Goal: Communication & Community: Answer question/provide support

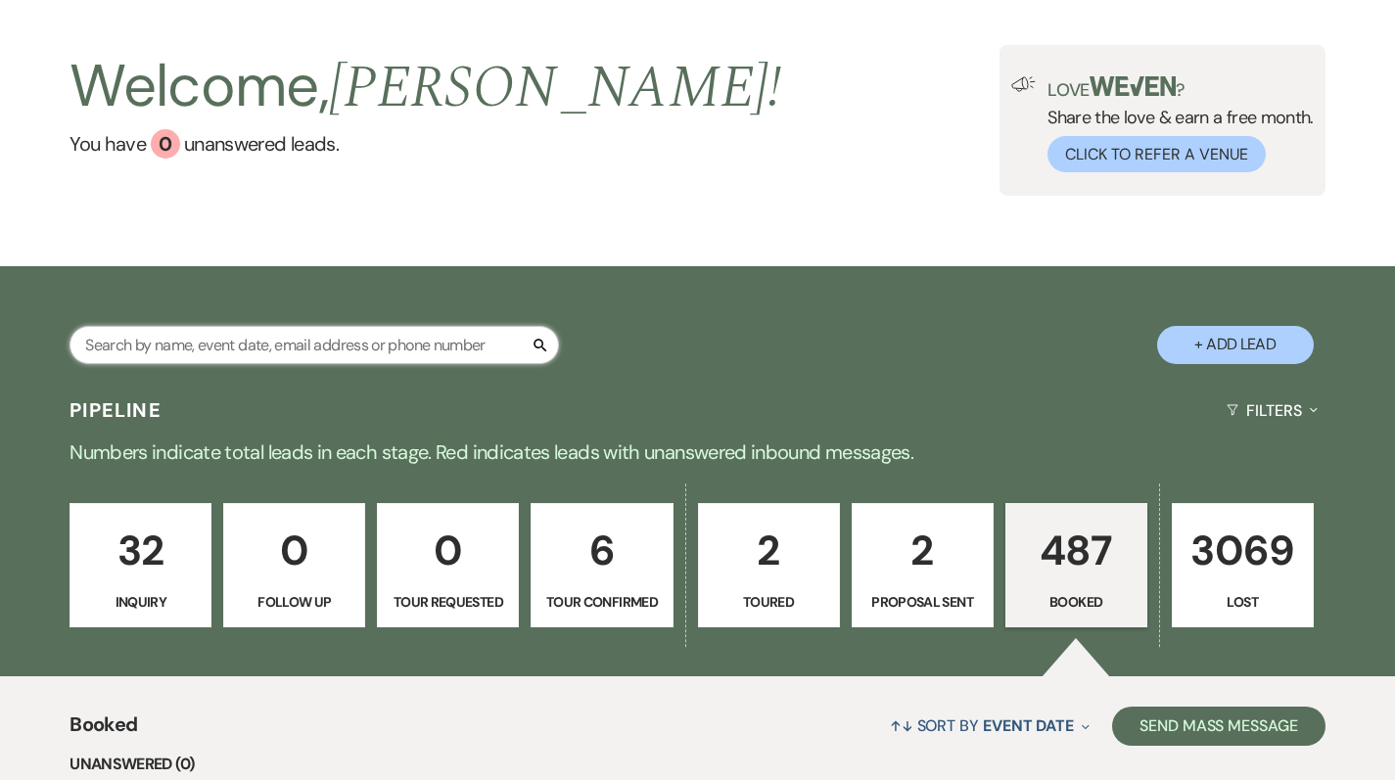
click at [207, 357] on input "text" at bounding box center [314, 345] width 489 height 38
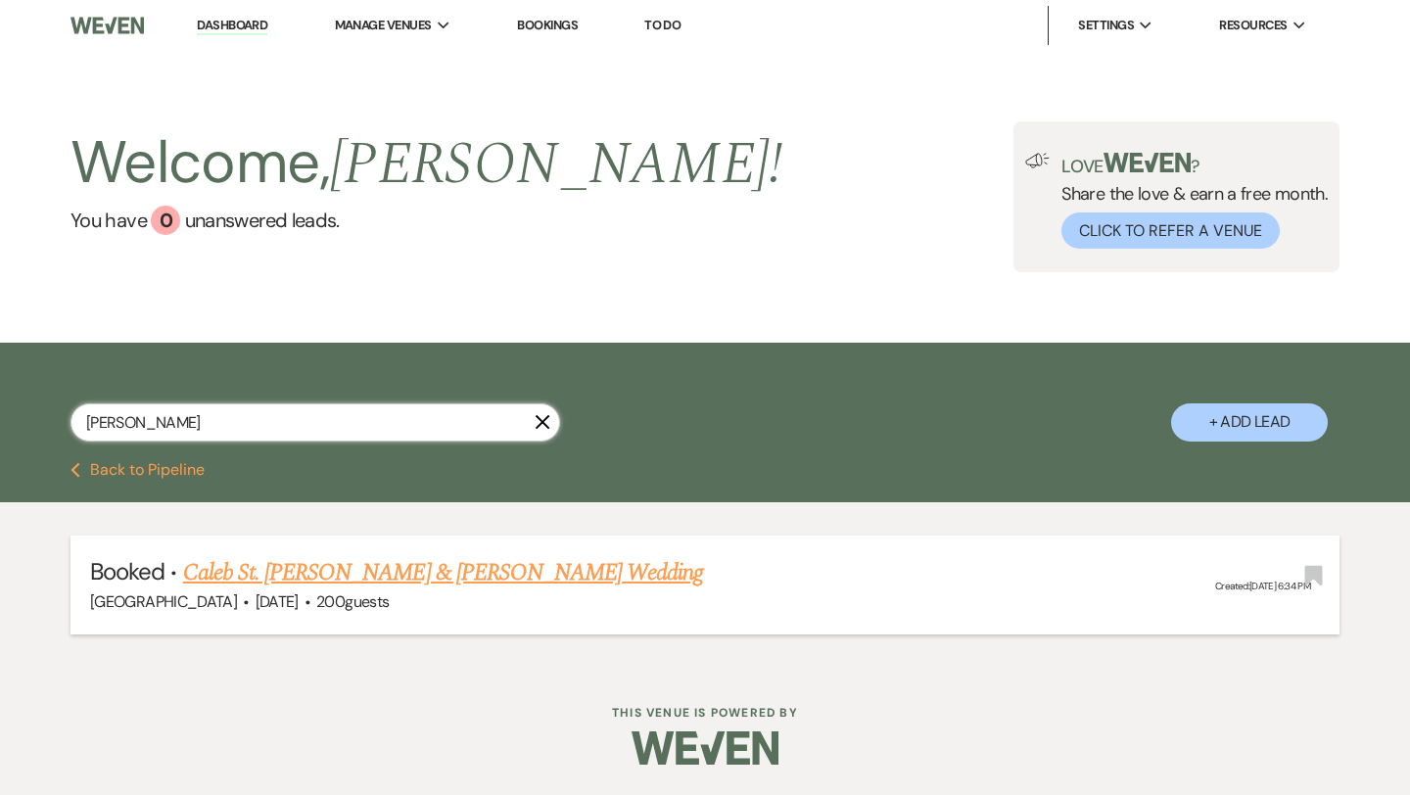
type input "[PERSON_NAME]"
click at [251, 562] on link "Caleb St. [PERSON_NAME] & [PERSON_NAME] Wedding" at bounding box center [443, 572] width 521 height 35
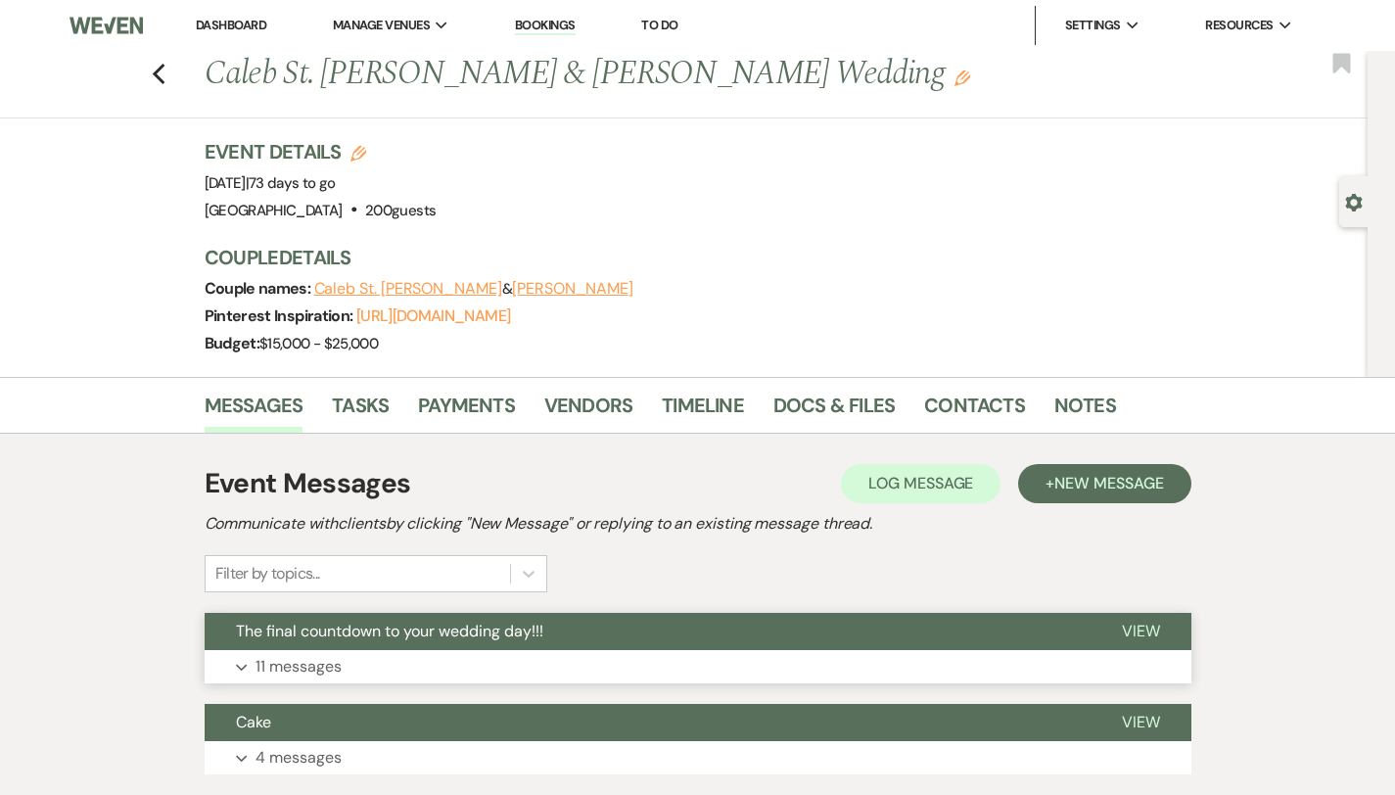
click at [239, 647] on button "The final countdown to your wedding day!!!" at bounding box center [648, 631] width 886 height 37
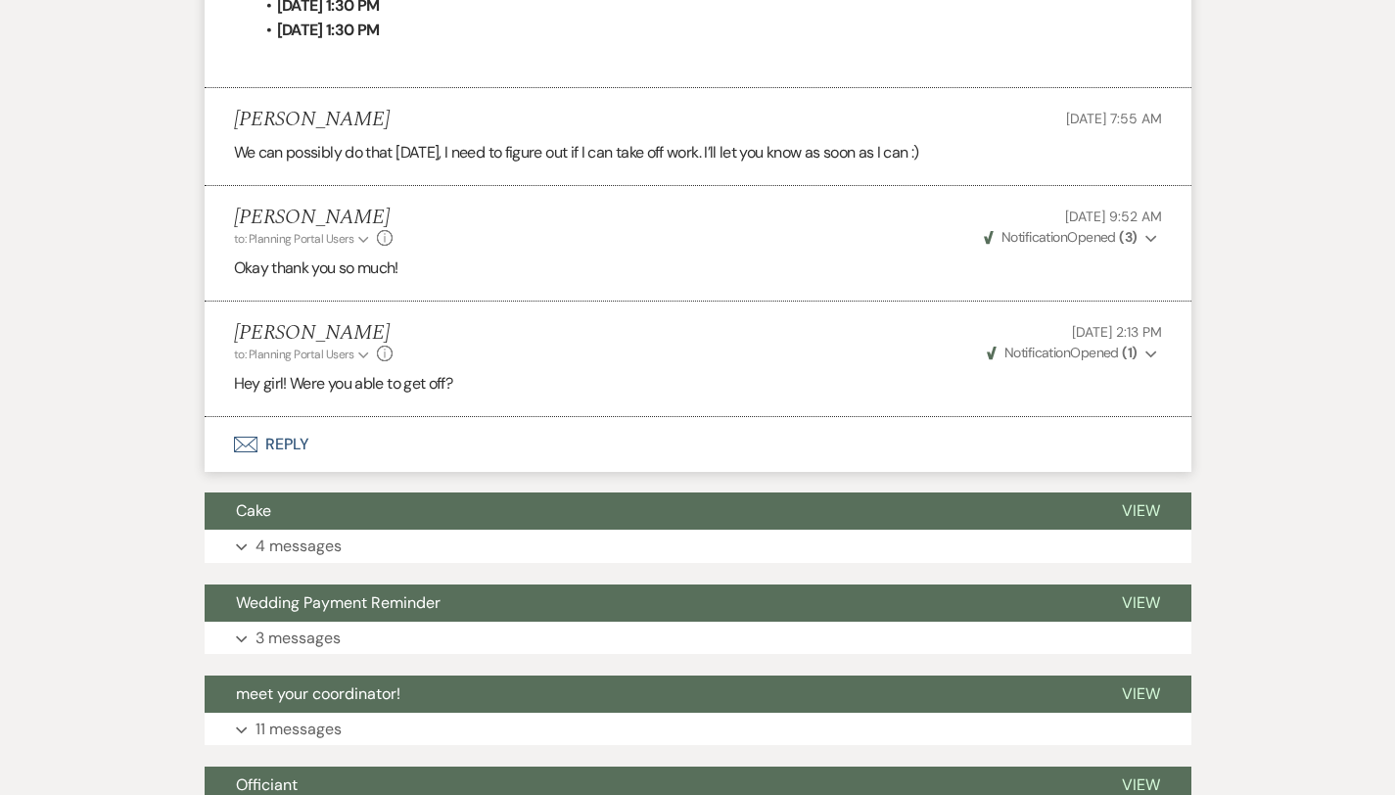
scroll to position [2981, 0]
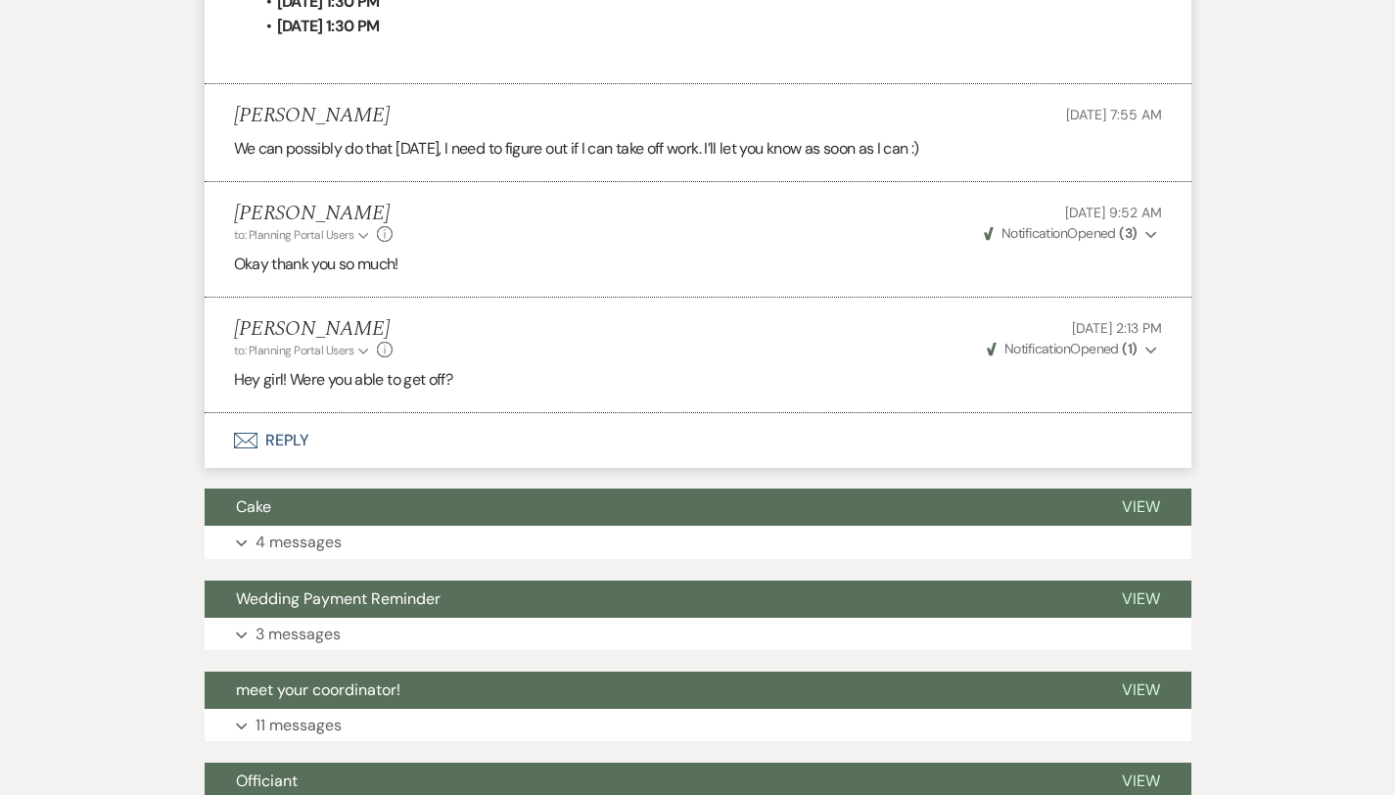
click at [211, 413] on button "Envelope Reply" at bounding box center [698, 440] width 987 height 55
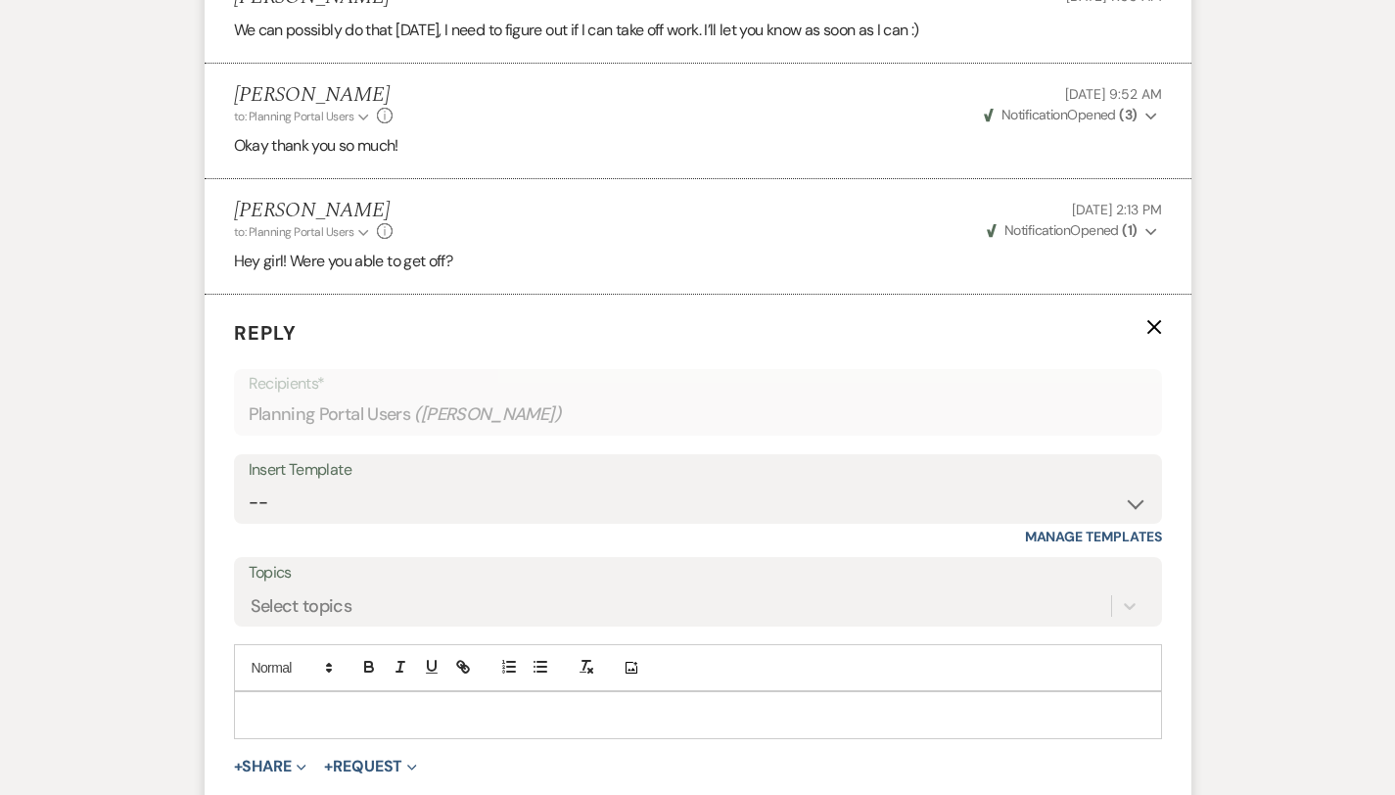
scroll to position [3033, 0]
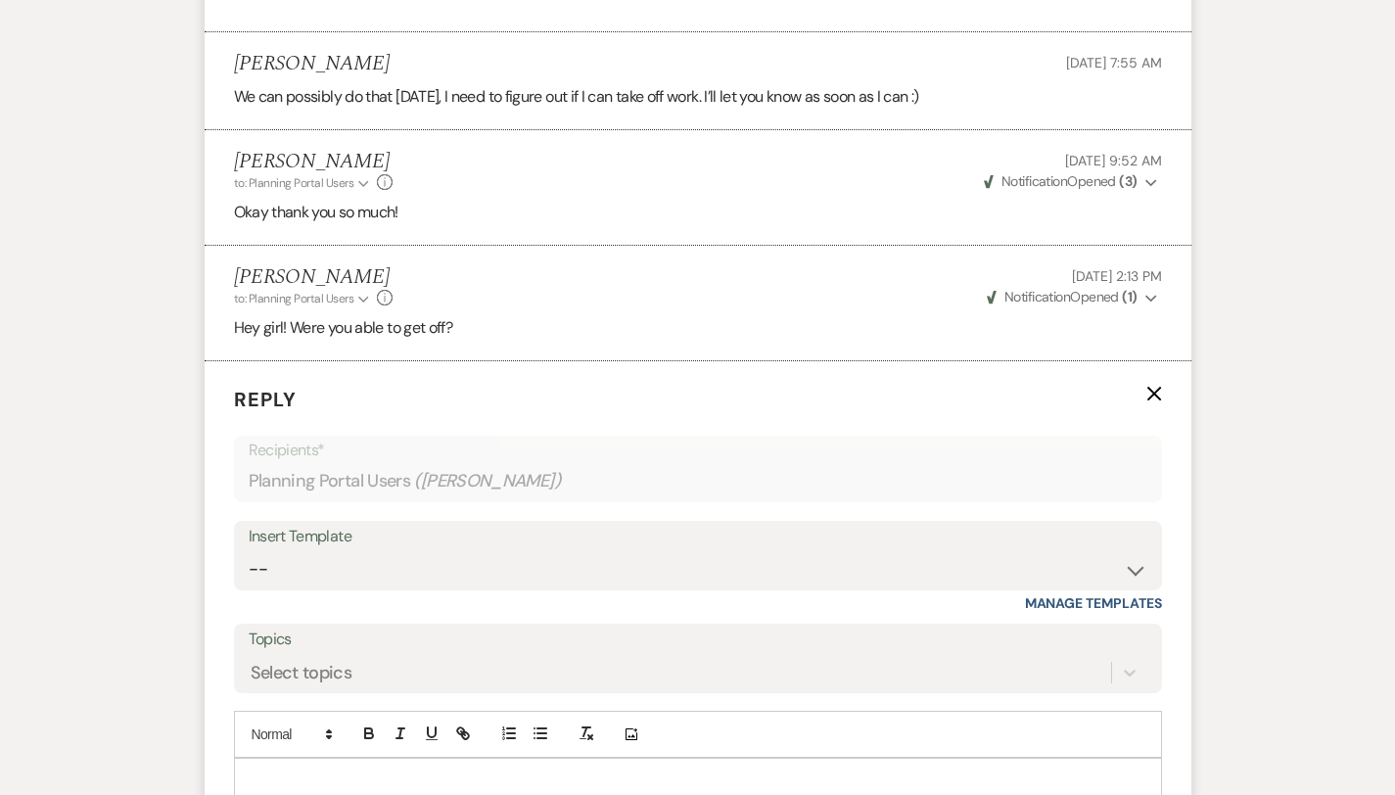
click at [250, 770] on p at bounding box center [698, 781] width 897 height 22
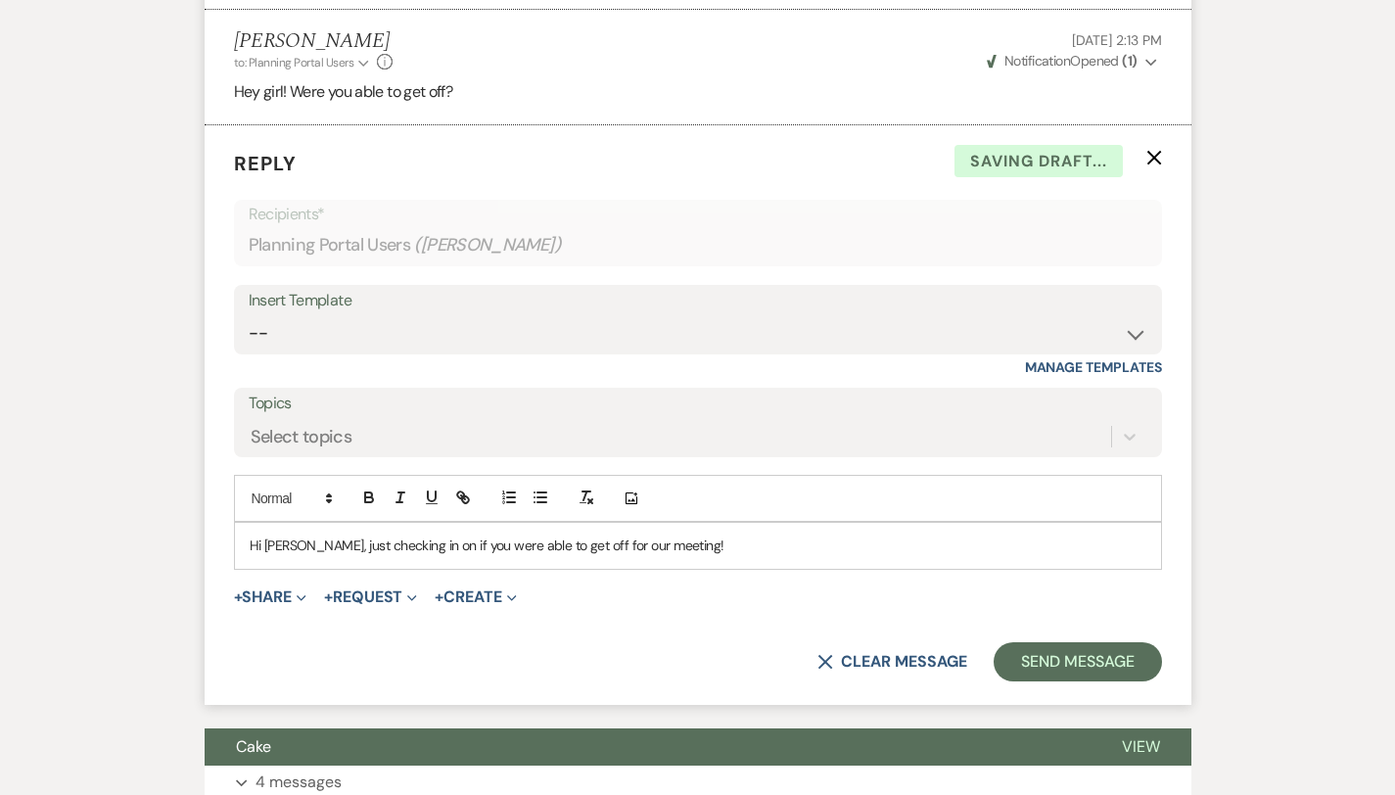
scroll to position [3294, 0]
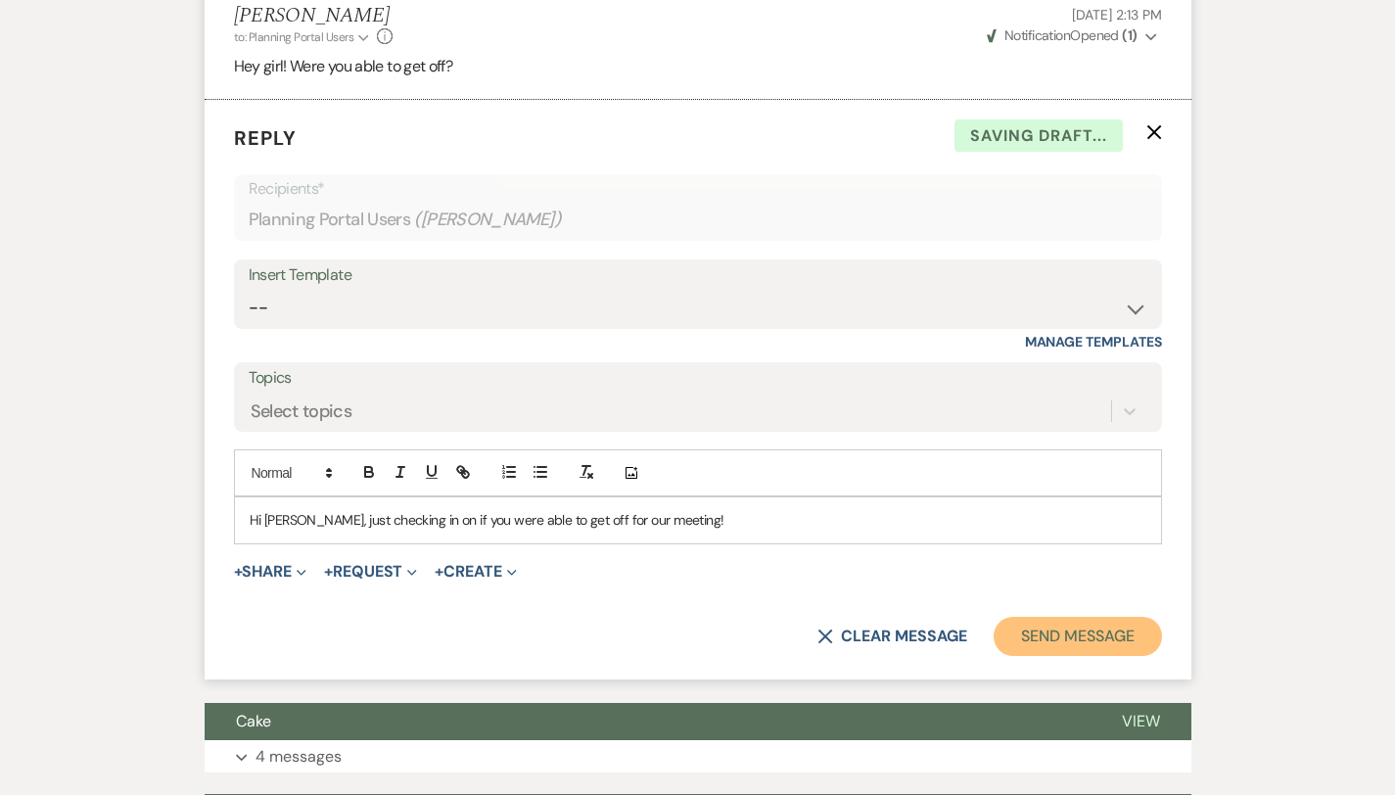
click at [1090, 617] on button "Send Message" at bounding box center [1077, 636] width 167 height 39
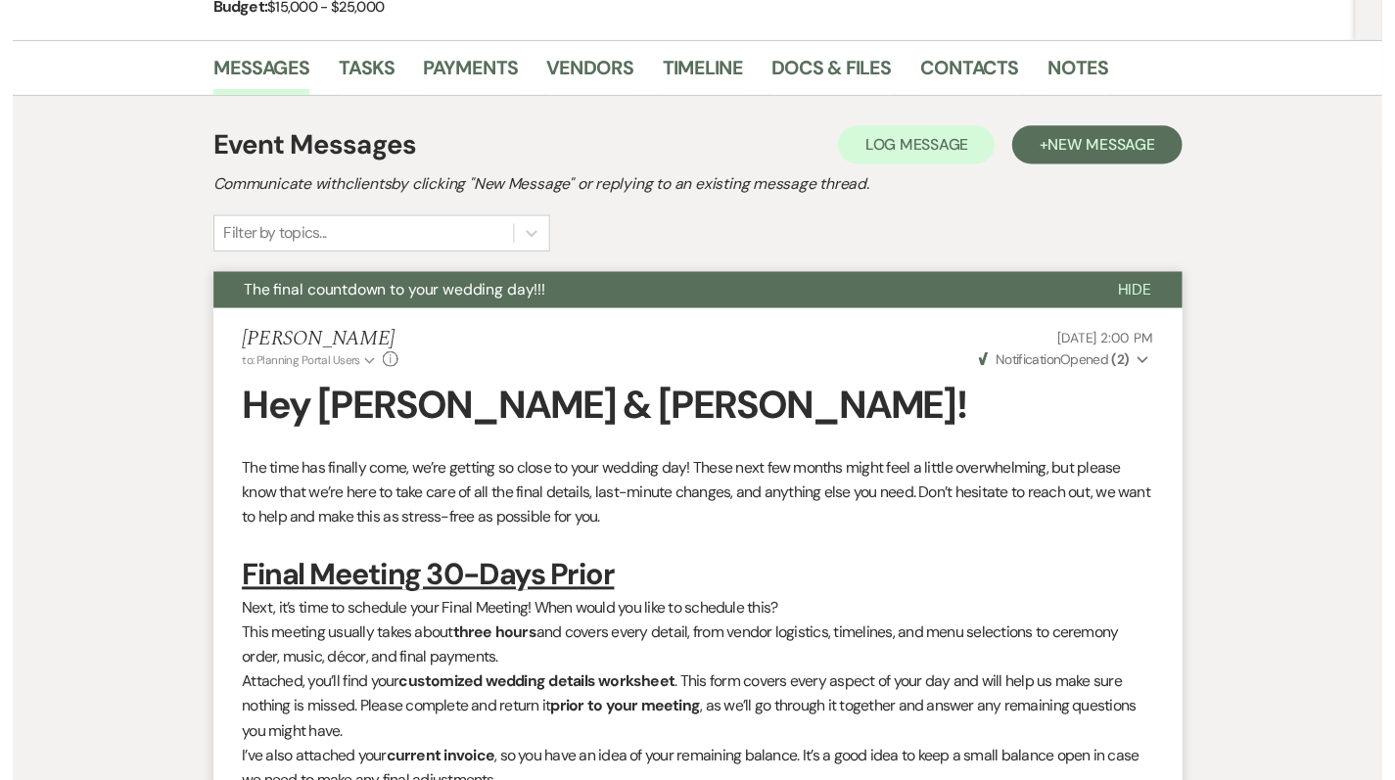
scroll to position [0, 0]
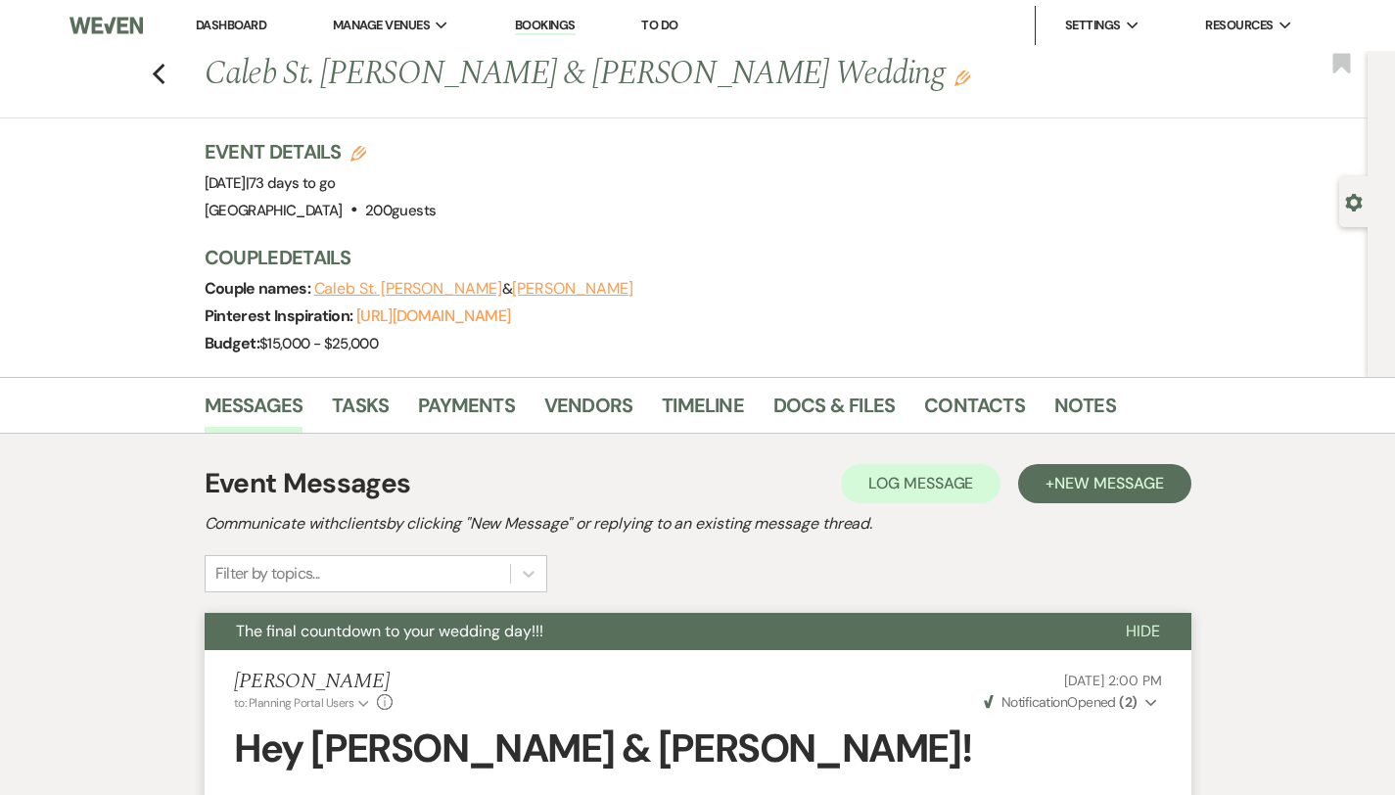
click at [240, 20] on link "Dashboard" at bounding box center [231, 25] width 70 height 17
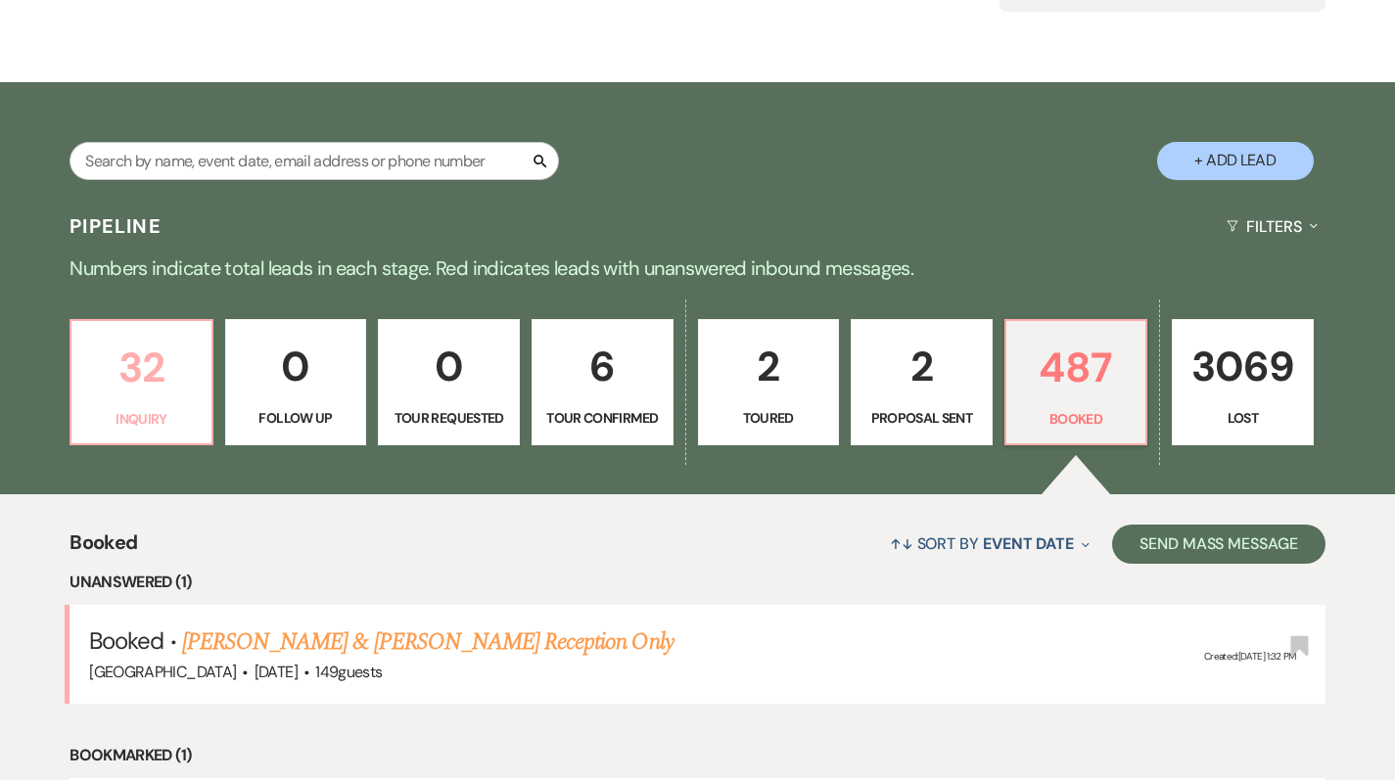
scroll to position [258, 0]
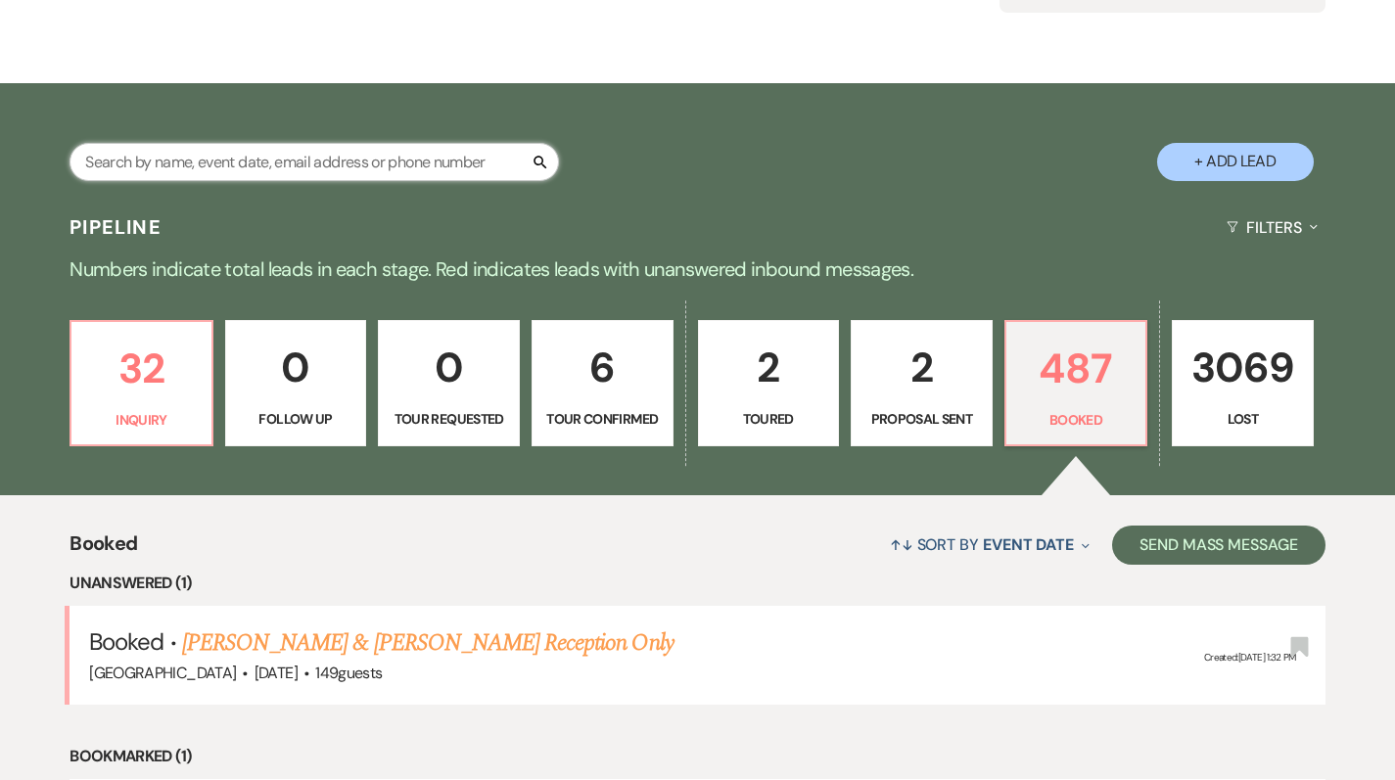
click at [197, 173] on input "text" at bounding box center [314, 162] width 489 height 38
type input "c"
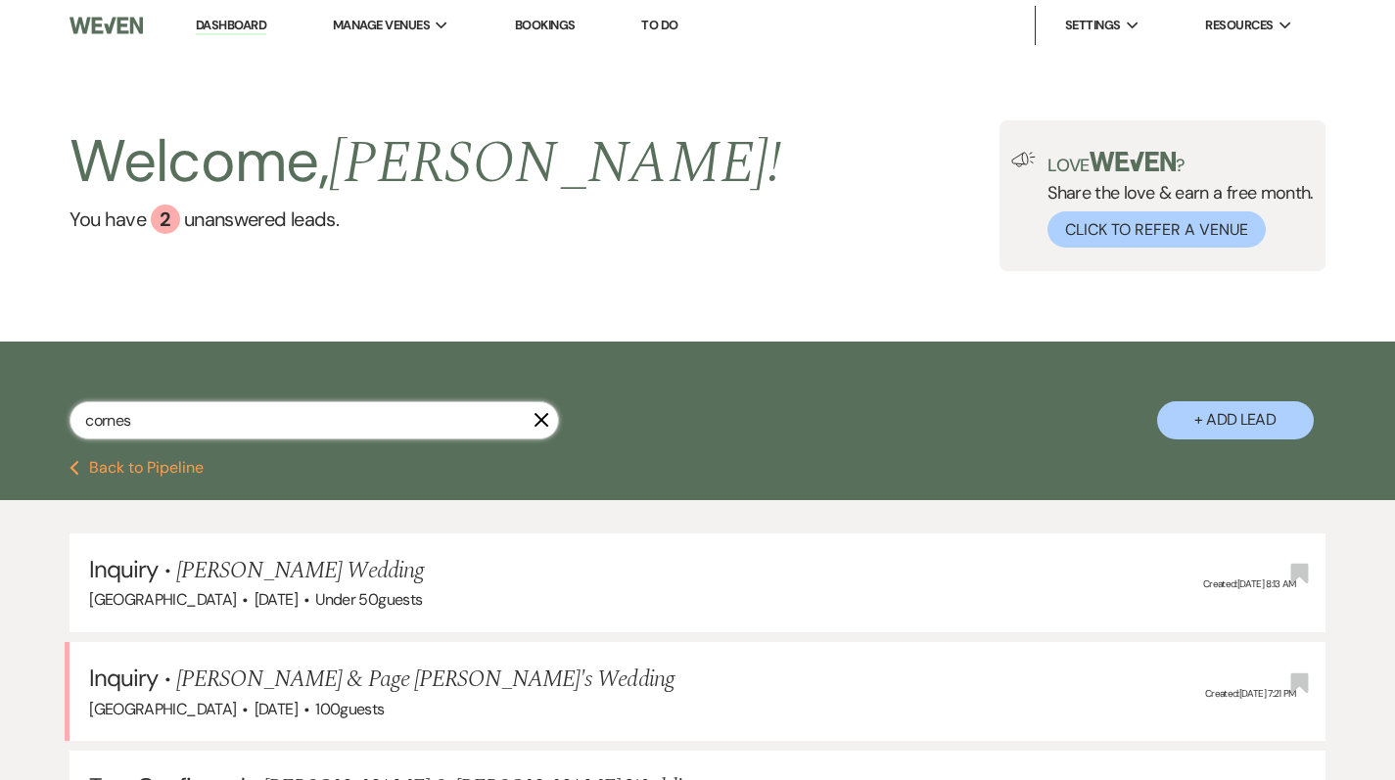
type input "cornes"
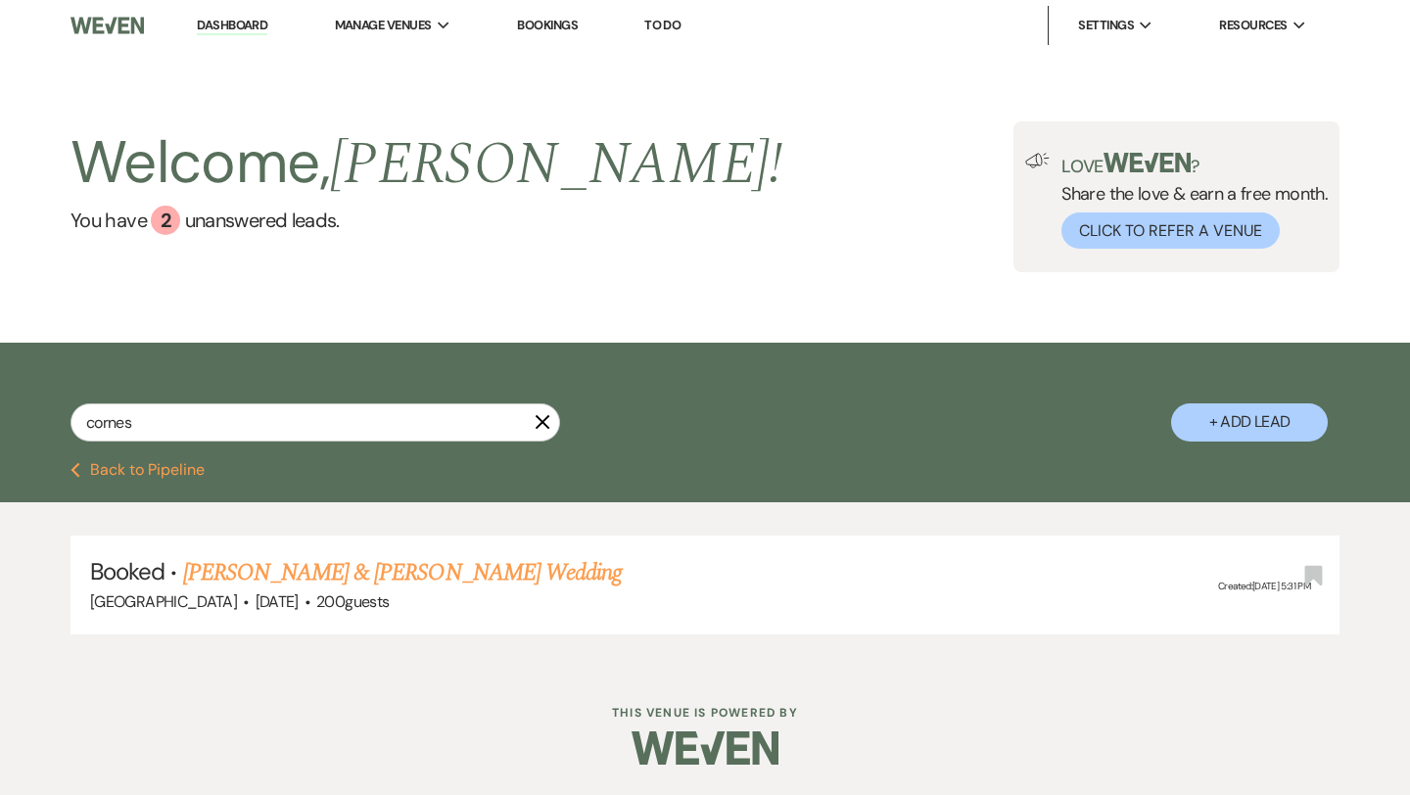
click at [229, 27] on link "Dashboard" at bounding box center [232, 26] width 70 height 19
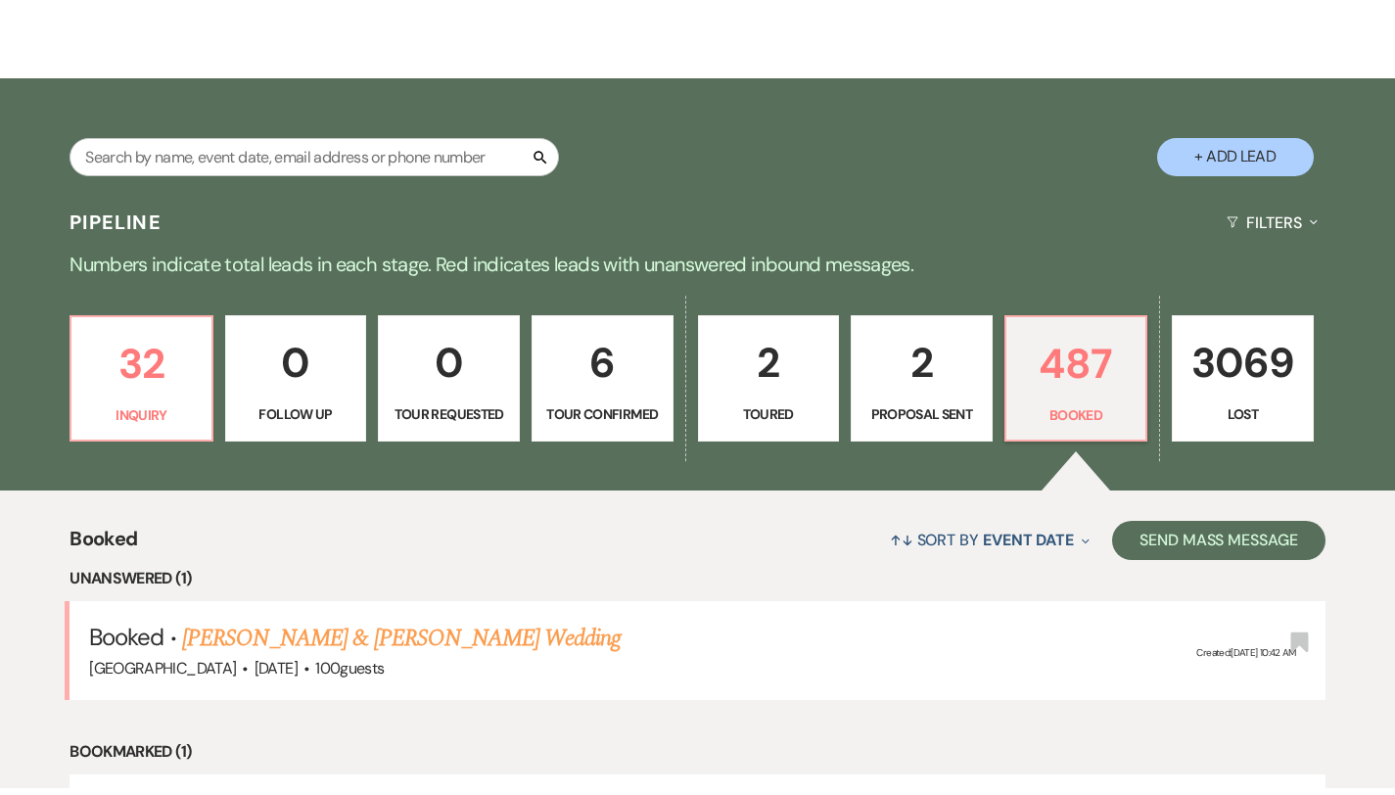
scroll to position [435, 0]
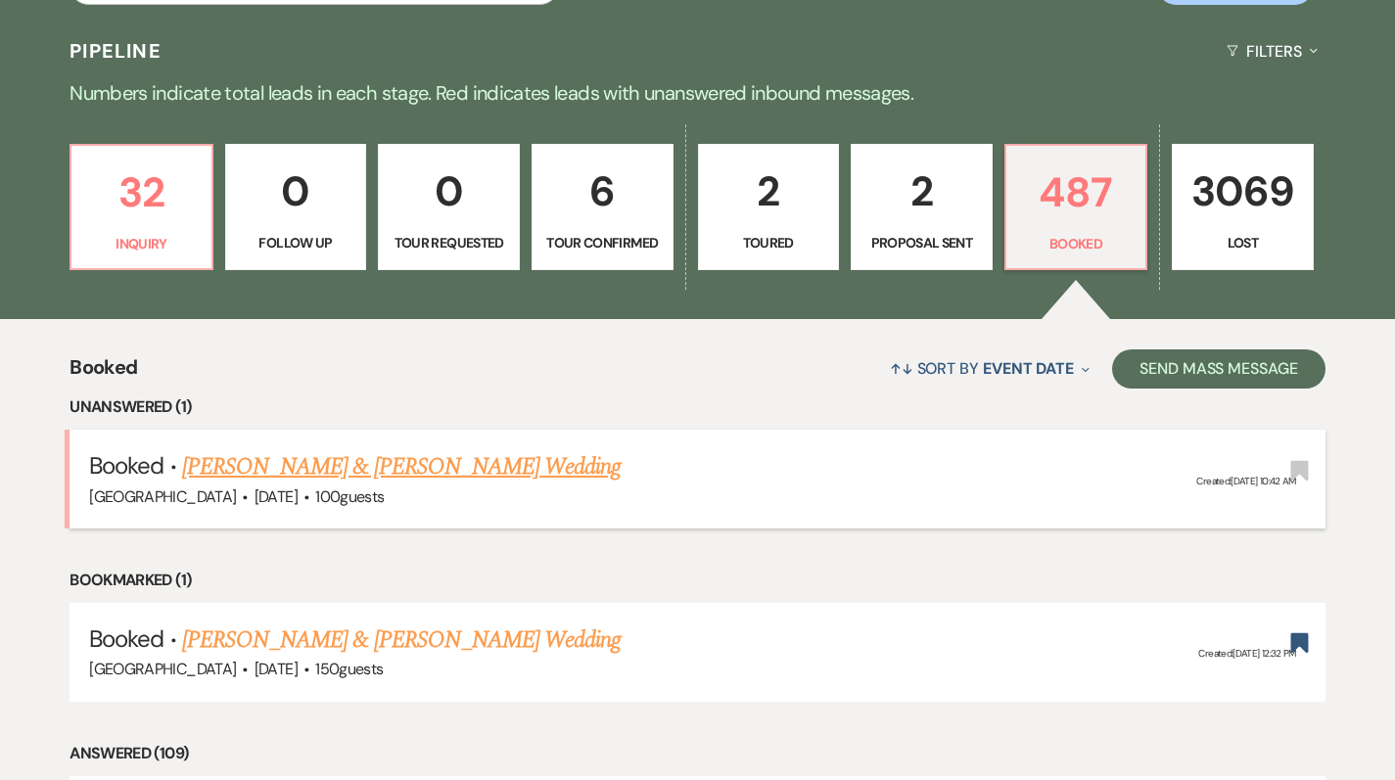
click at [306, 449] on link "[PERSON_NAME] & [PERSON_NAME] Wedding" at bounding box center [401, 466] width 439 height 35
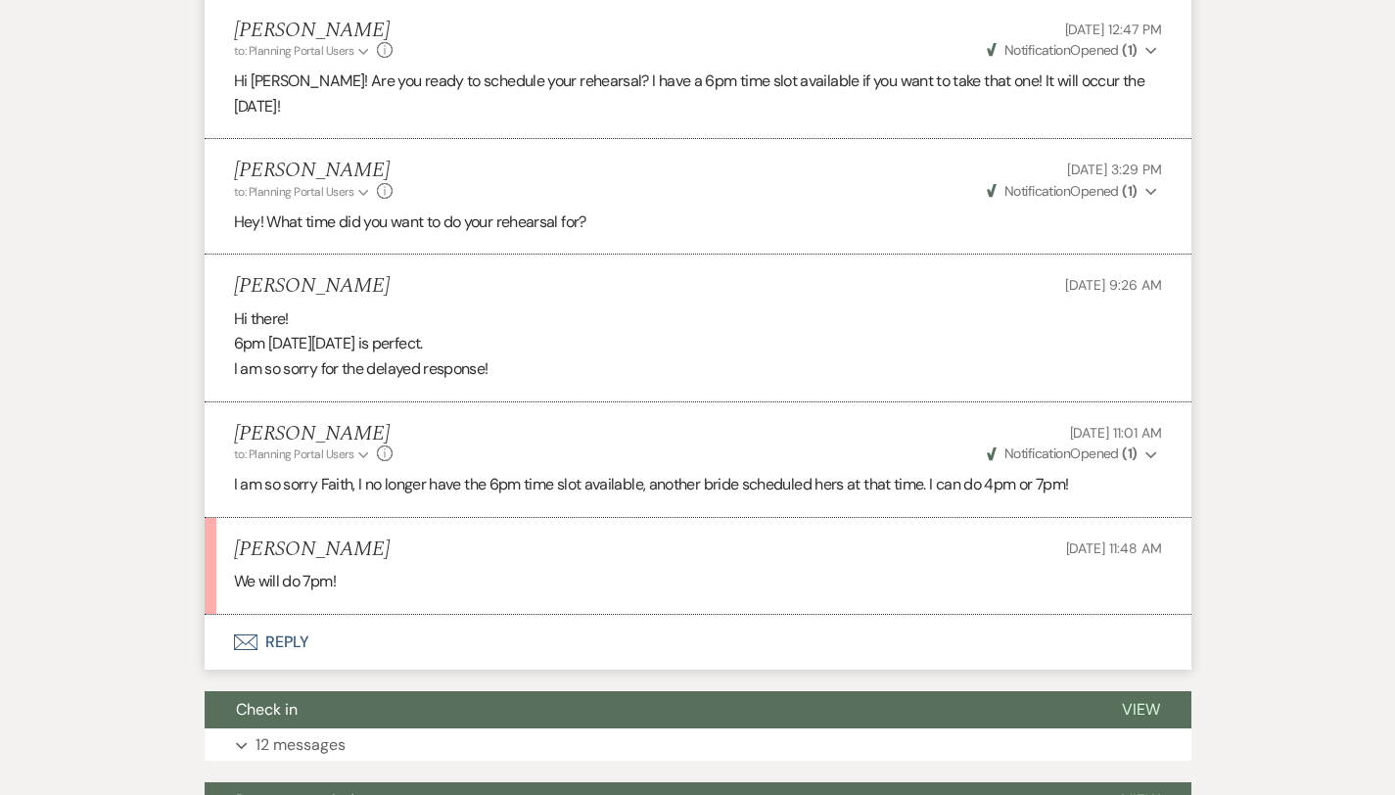
scroll to position [2750, 0]
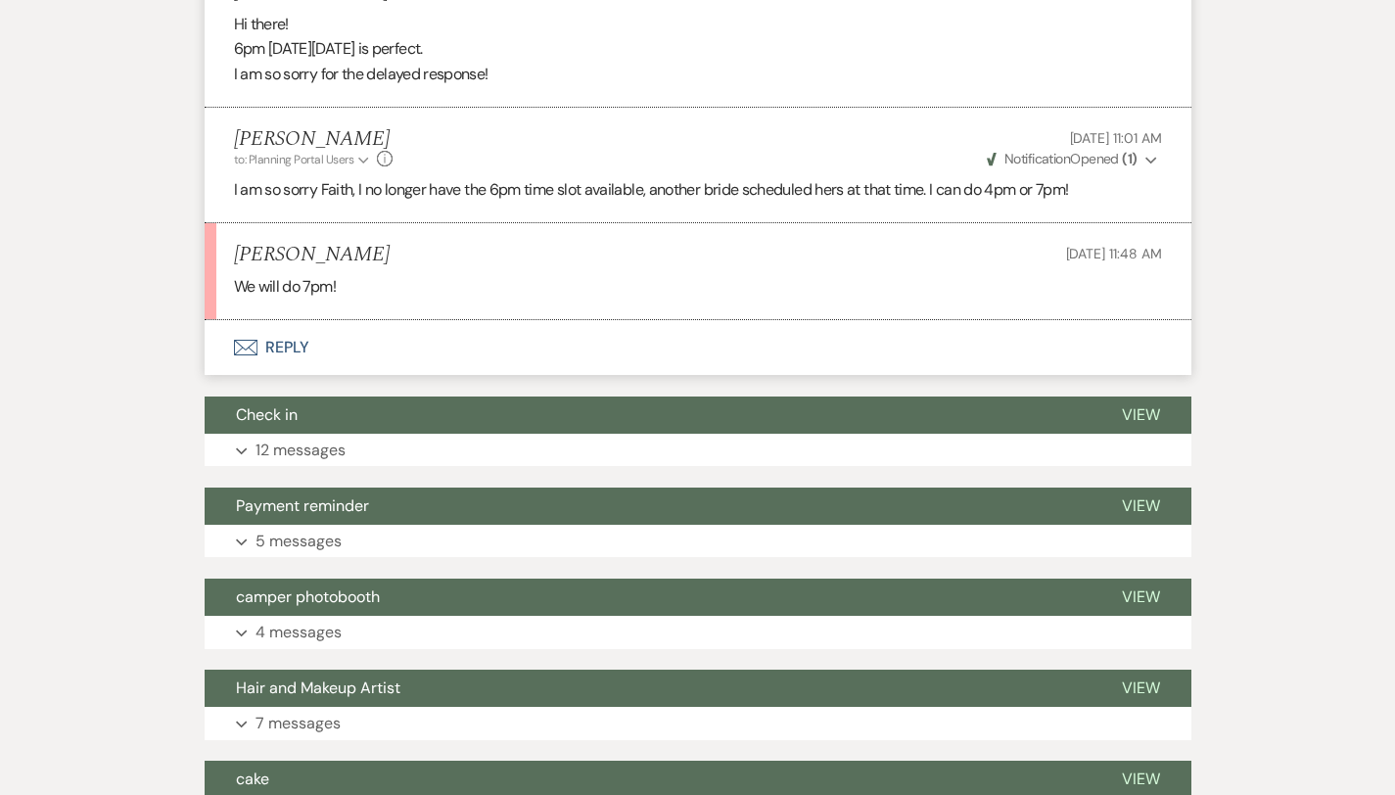
click at [227, 320] on button "Envelope Reply" at bounding box center [698, 347] width 987 height 55
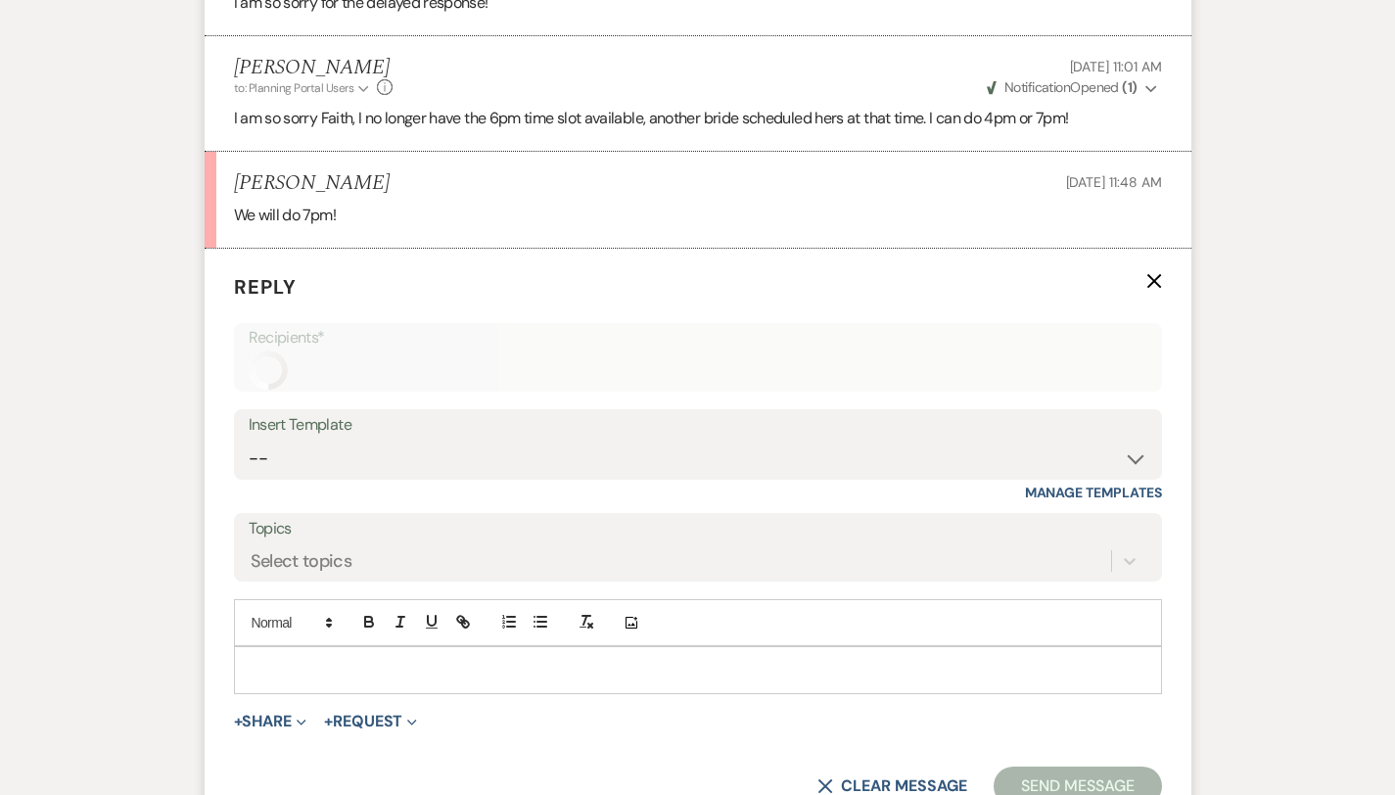
scroll to position [2911, 0]
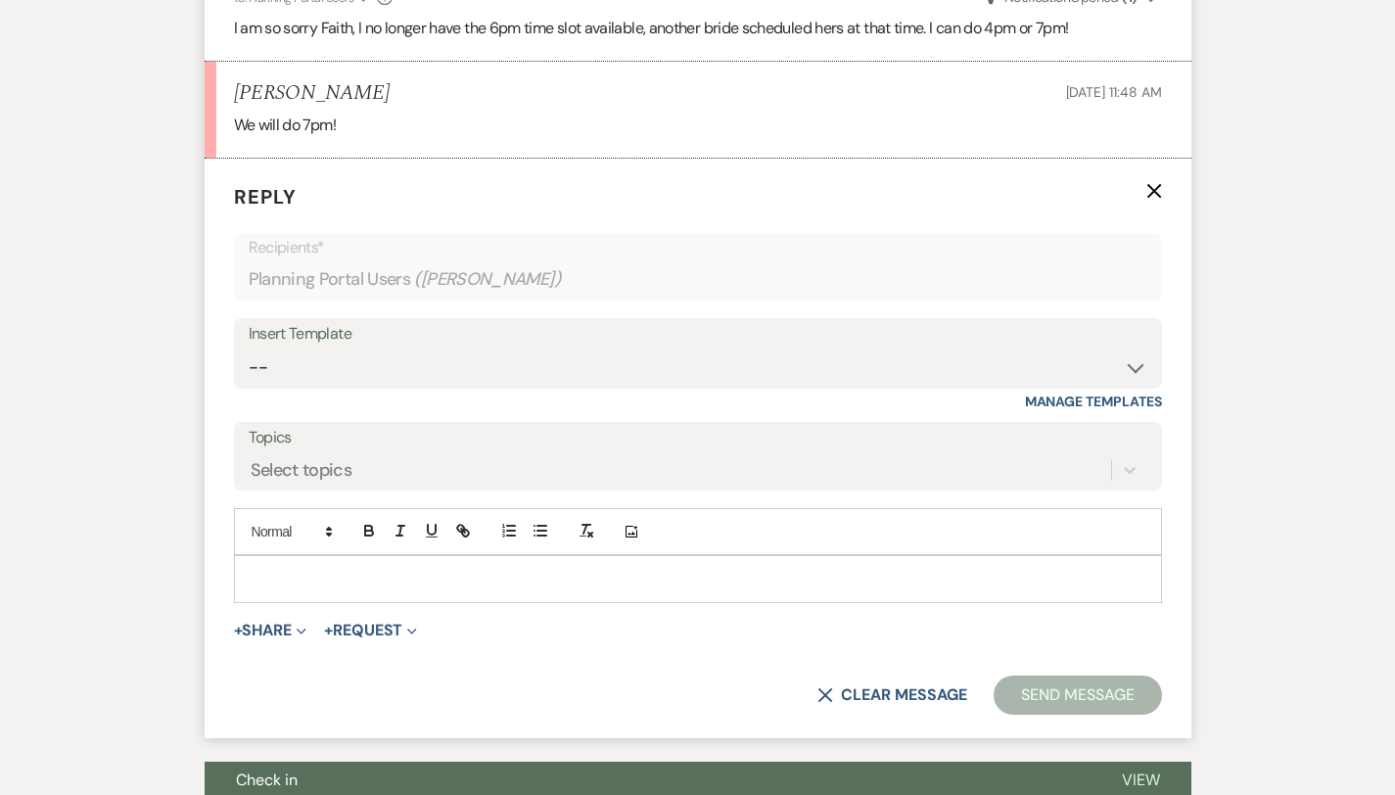
click at [250, 568] on p at bounding box center [698, 579] width 897 height 22
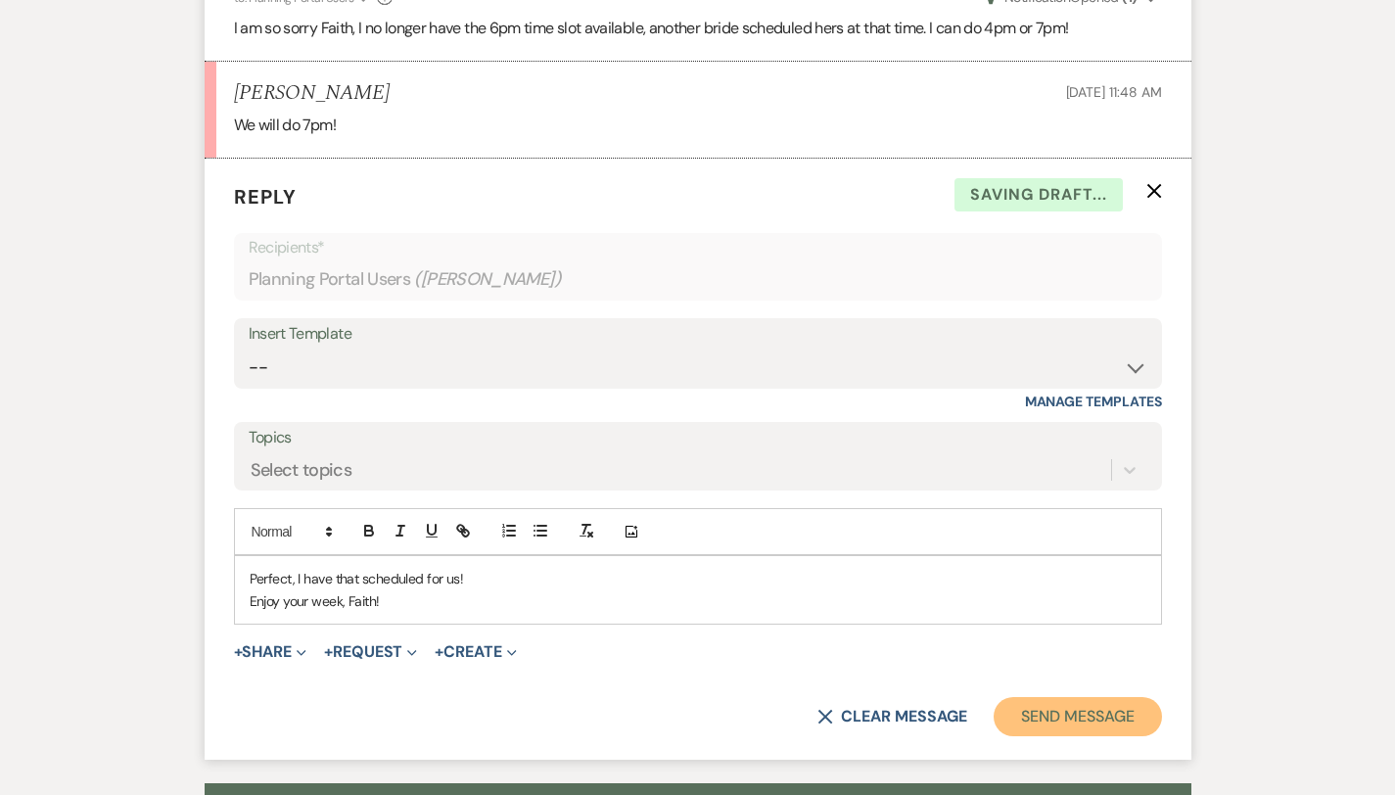
click at [1139, 697] on button "Send Message" at bounding box center [1077, 716] width 167 height 39
